Goal: Navigation & Orientation: Go to known website

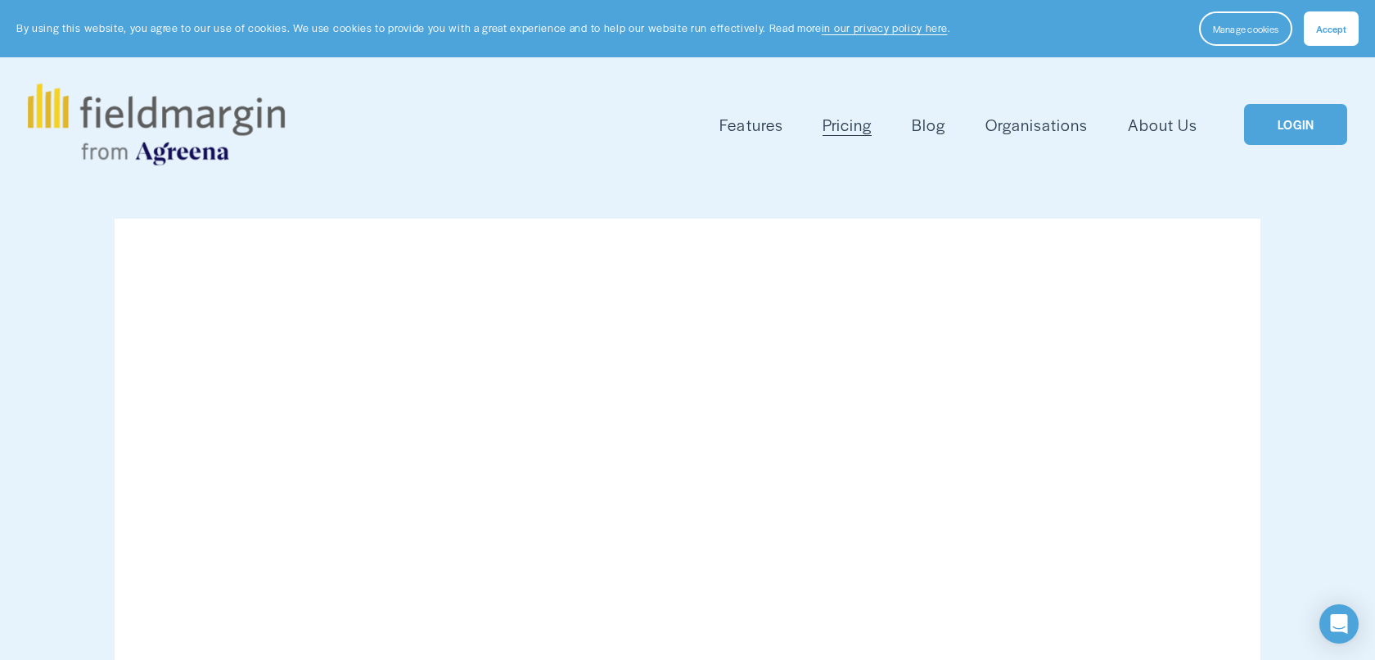
click at [1283, 135] on link "LOGIN" at bounding box center [1295, 125] width 103 height 42
